Goal: Task Accomplishment & Management: Use online tool/utility

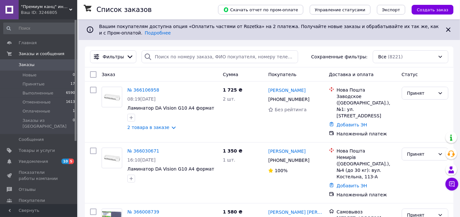
click at [44, 5] on span ""Премиум канц" интернет магазин" at bounding box center [45, 7] width 48 height 6
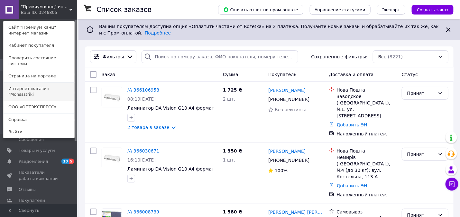
click at [47, 82] on link "Интернет-магазин "Monssstriki" at bounding box center [39, 91] width 71 height 18
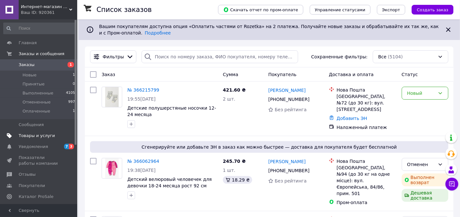
click at [42, 133] on span "Товары и услуги" at bounding box center [37, 136] width 36 height 6
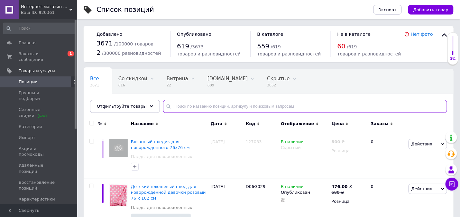
click at [197, 103] on input "text" at bounding box center [305, 106] width 284 height 13
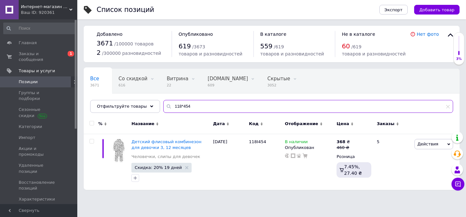
type input "118*454"
